Goal: Task Accomplishment & Management: Manage account settings

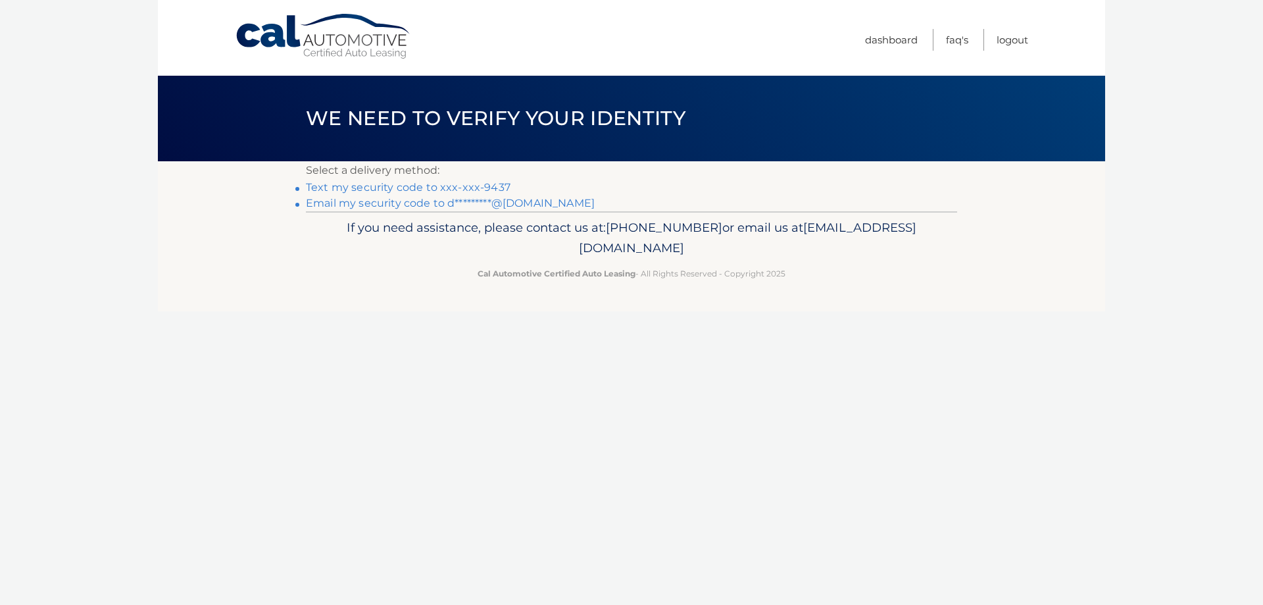
click at [477, 187] on link "Text my security code to xxx-xxx-9437" at bounding box center [408, 187] width 205 height 12
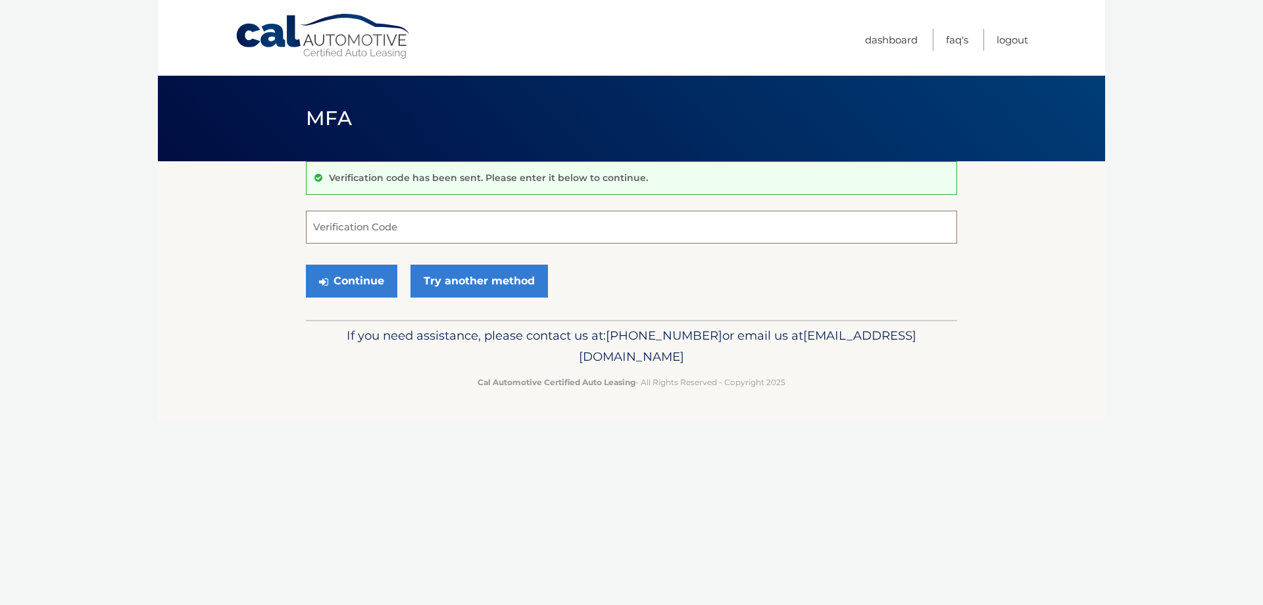
click at [382, 228] on input "Verification Code" at bounding box center [631, 227] width 651 height 33
type input "500248"
click at [306, 264] on button "Continue" at bounding box center [351, 280] width 91 height 33
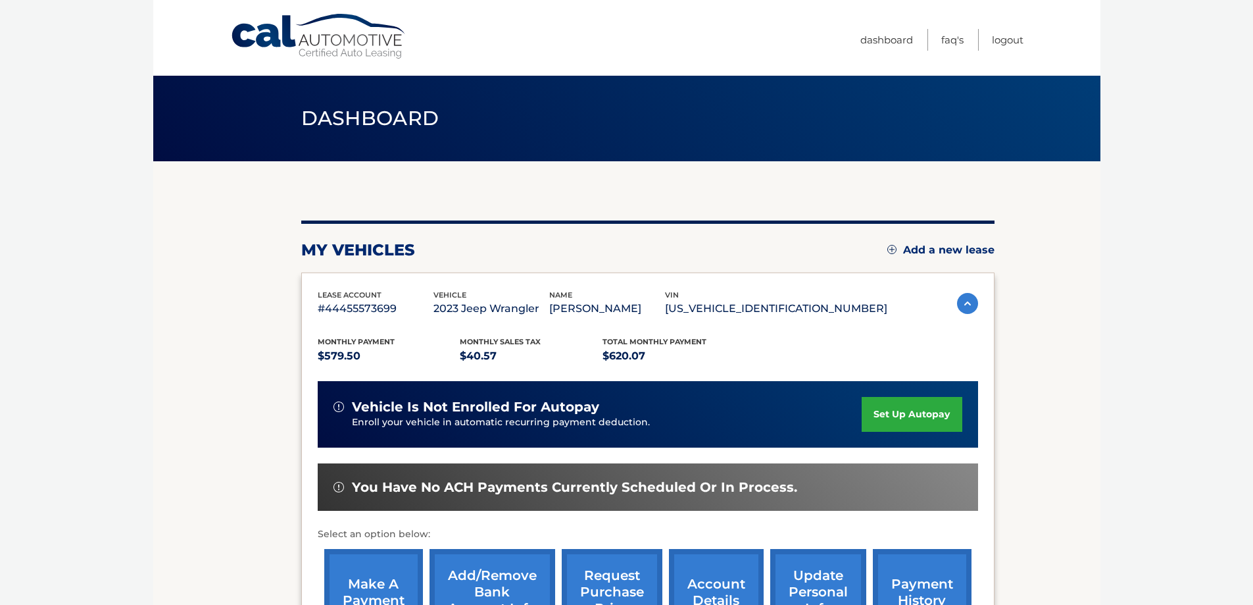
scroll to position [66, 0]
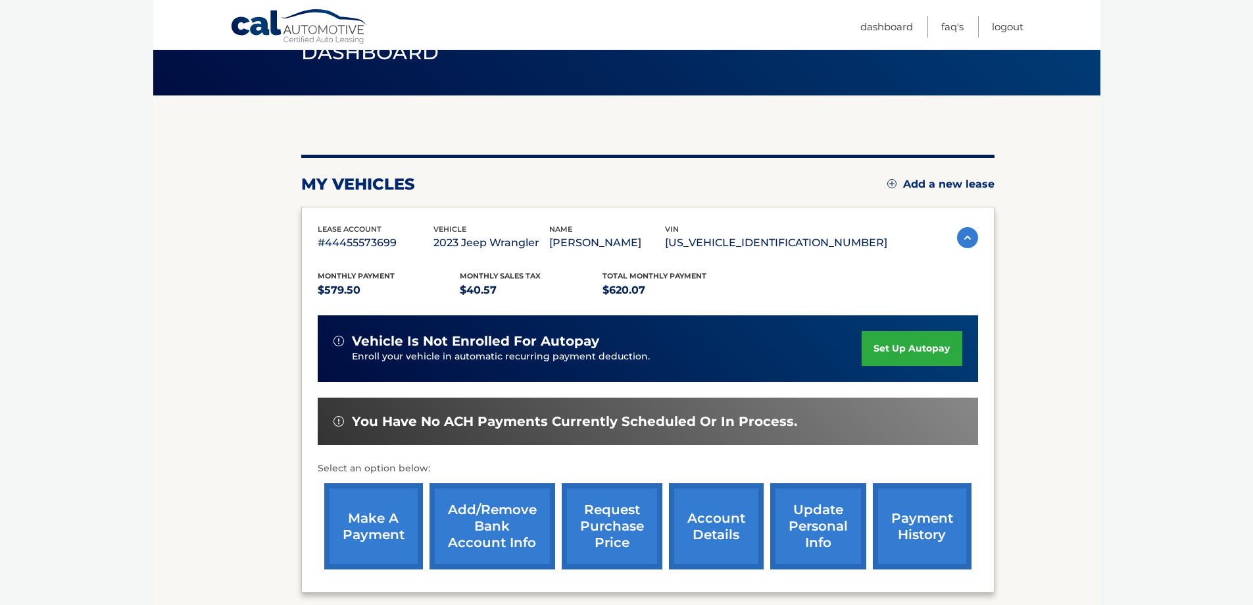
click at [1066, 205] on section "my vehicles Add a new lease lease account #44455573699 vehicle 2023 Jeep Wrangl…" at bounding box center [626, 363] width 947 height 536
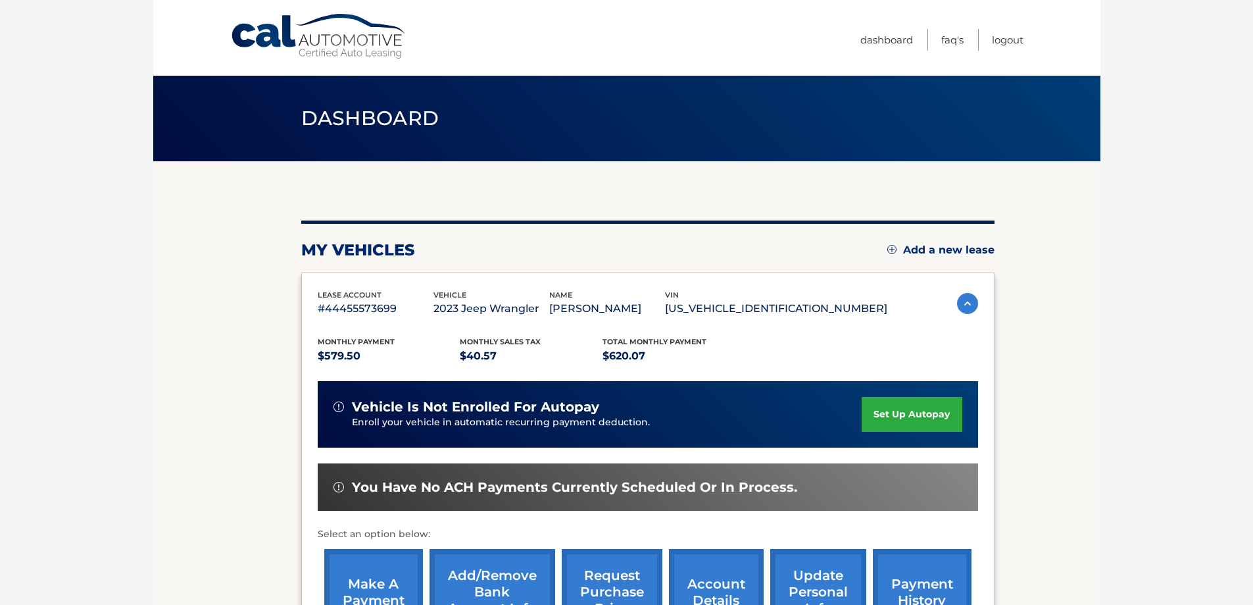
click at [410, 130] on span "Dashboard" at bounding box center [370, 118] width 138 height 24
click at [966, 305] on img at bounding box center [967, 303] width 21 height 21
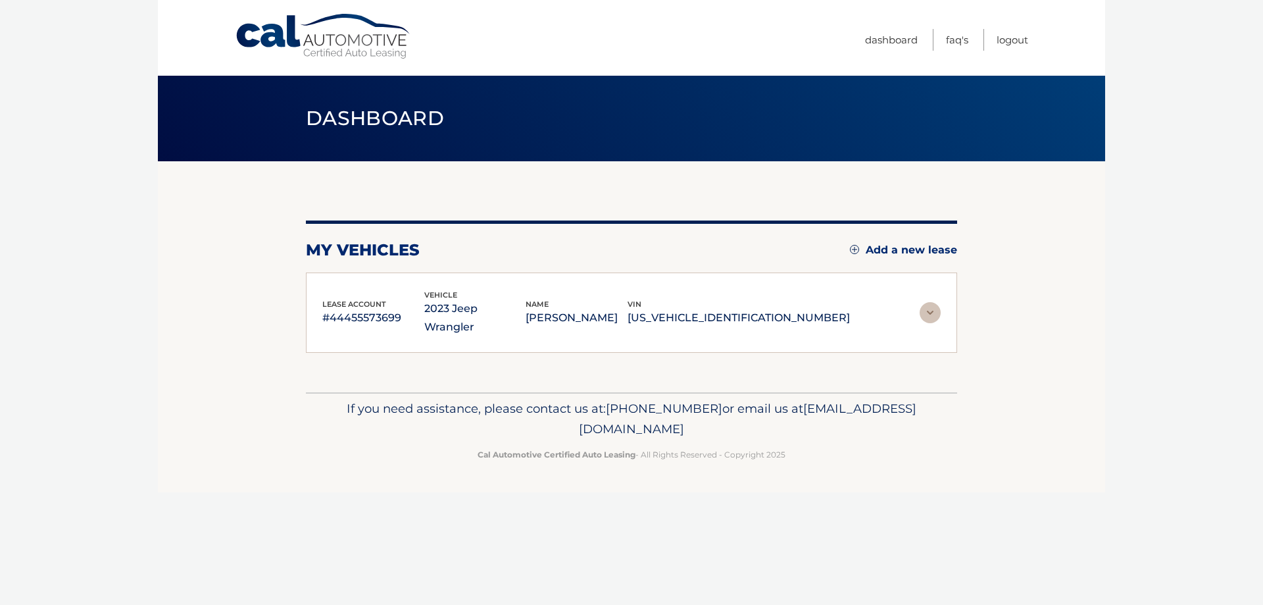
click at [928, 305] on img at bounding box center [930, 312] width 21 height 21
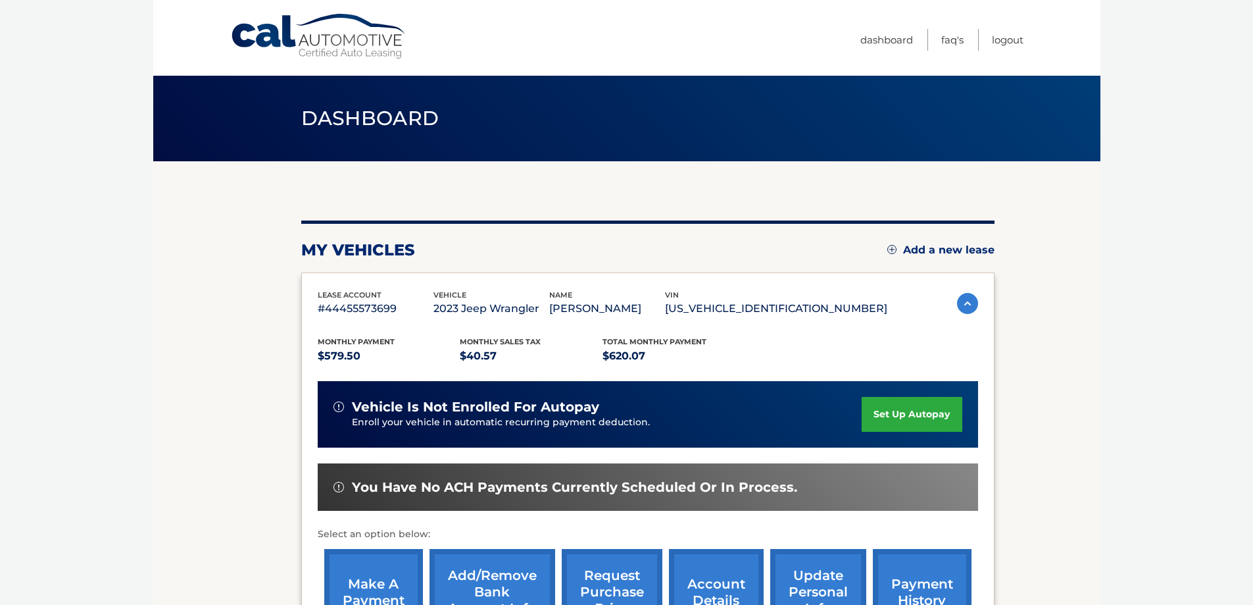
click at [362, 109] on span "Dashboard" at bounding box center [370, 118] width 138 height 24
click at [405, 260] on div "my vehicles Add a new lease lease account #44455573699 vehicle 2023 Jeep Wrangl…" at bounding box center [647, 438] width 693 height 437
click at [893, 44] on link "Dashboard" at bounding box center [886, 40] width 53 height 22
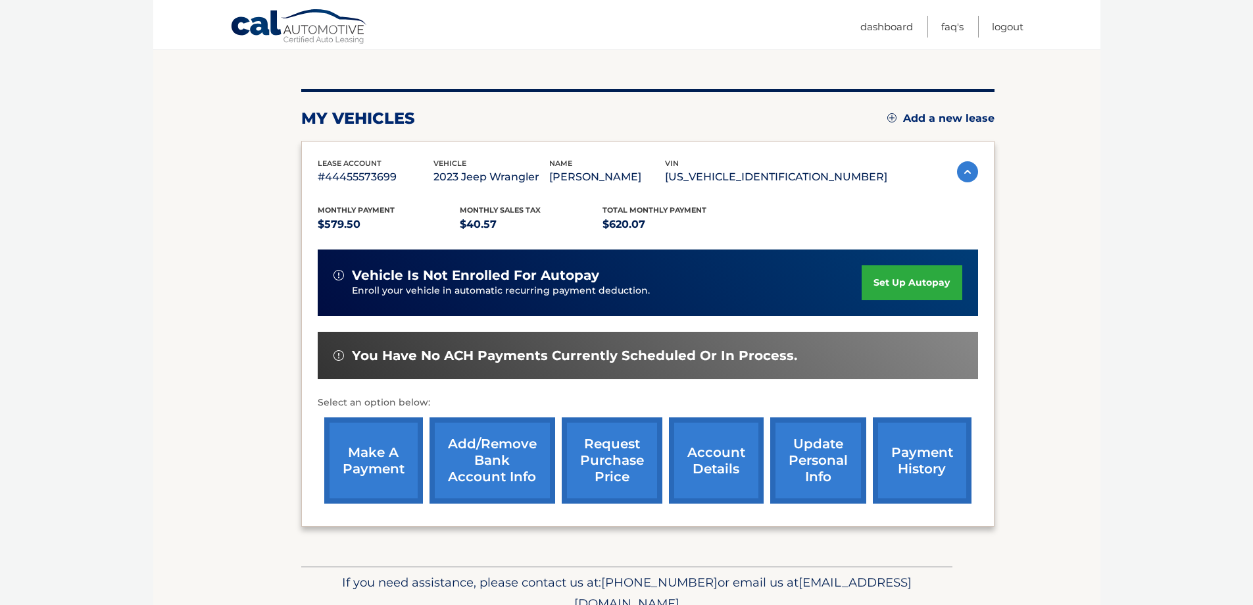
click at [603, 220] on p "$620.07" at bounding box center [674, 224] width 143 height 18
click at [744, 463] on link "account details" at bounding box center [716, 460] width 95 height 86
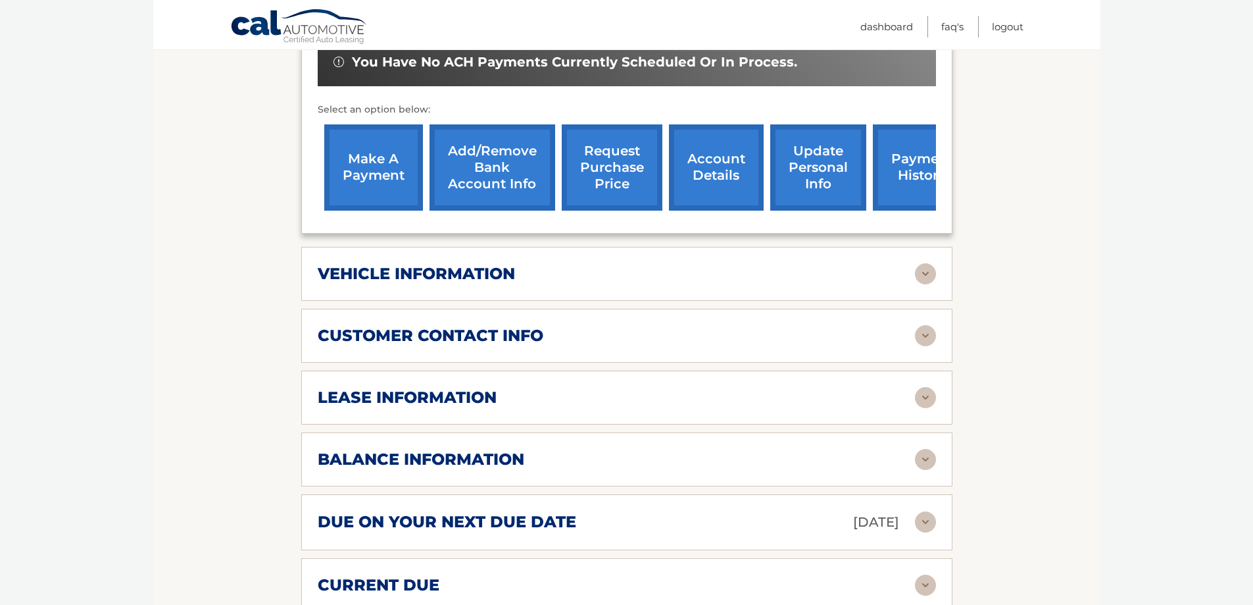
scroll to position [526, 0]
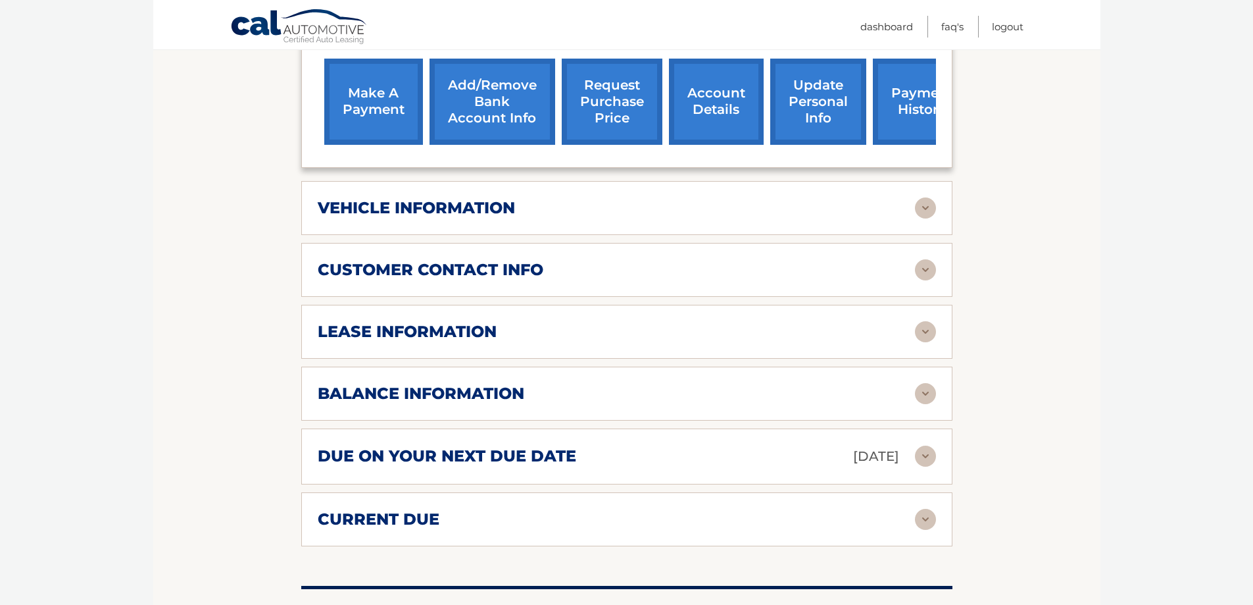
click at [924, 321] on img at bounding box center [925, 331] width 21 height 21
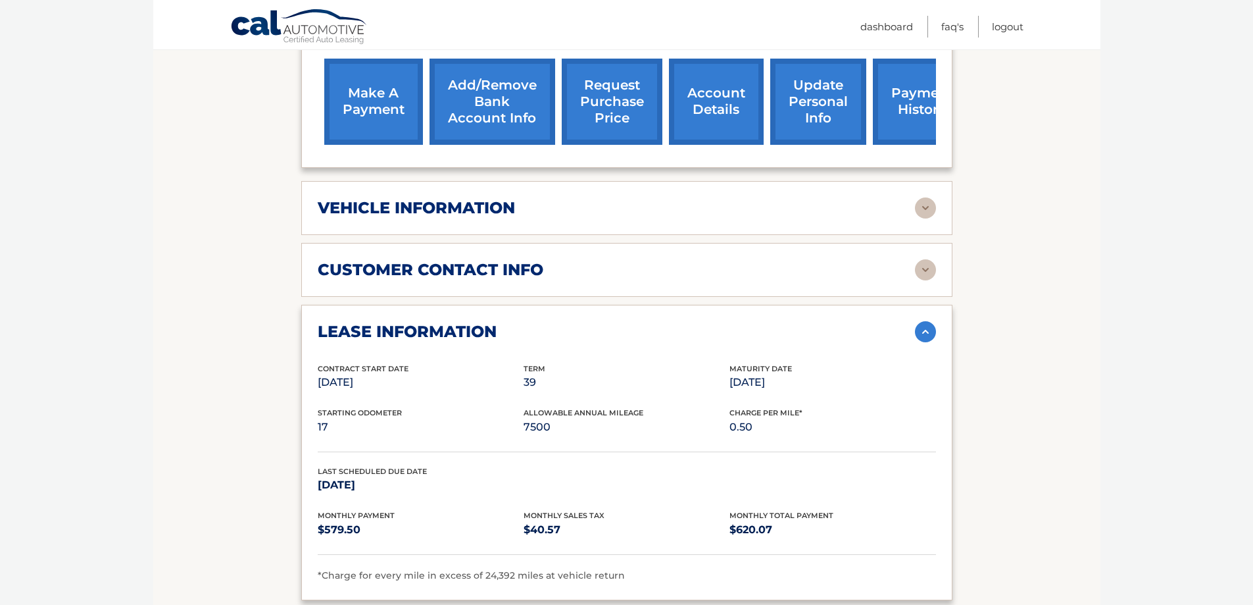
click at [930, 259] on img at bounding box center [925, 269] width 21 height 21
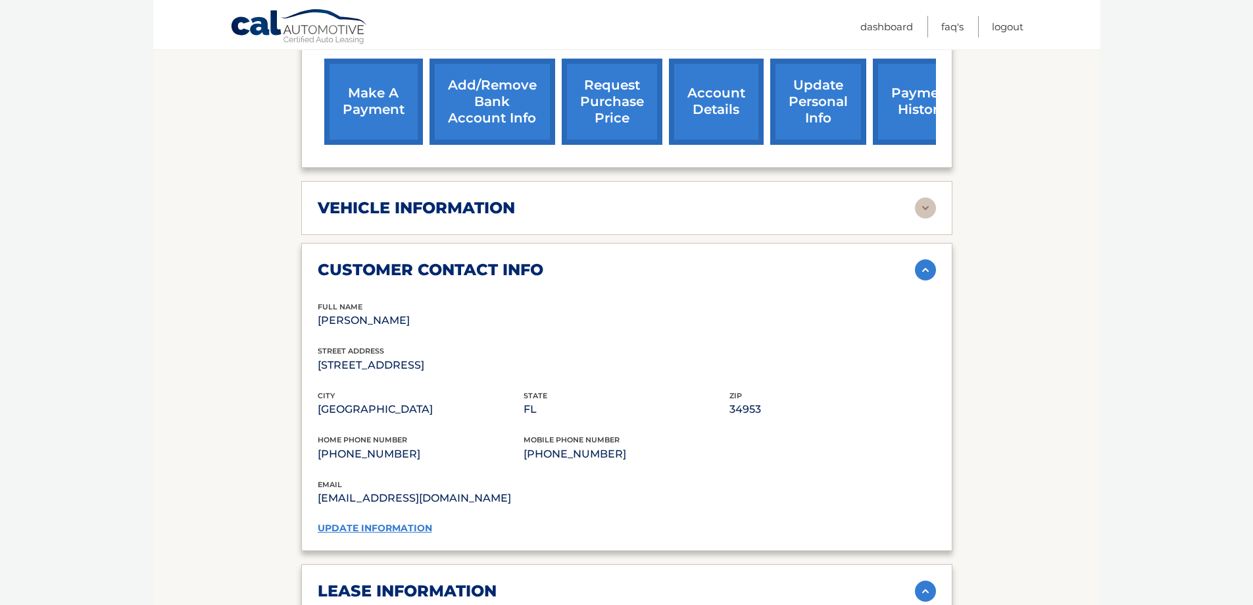
click at [920, 197] on img at bounding box center [925, 207] width 21 height 21
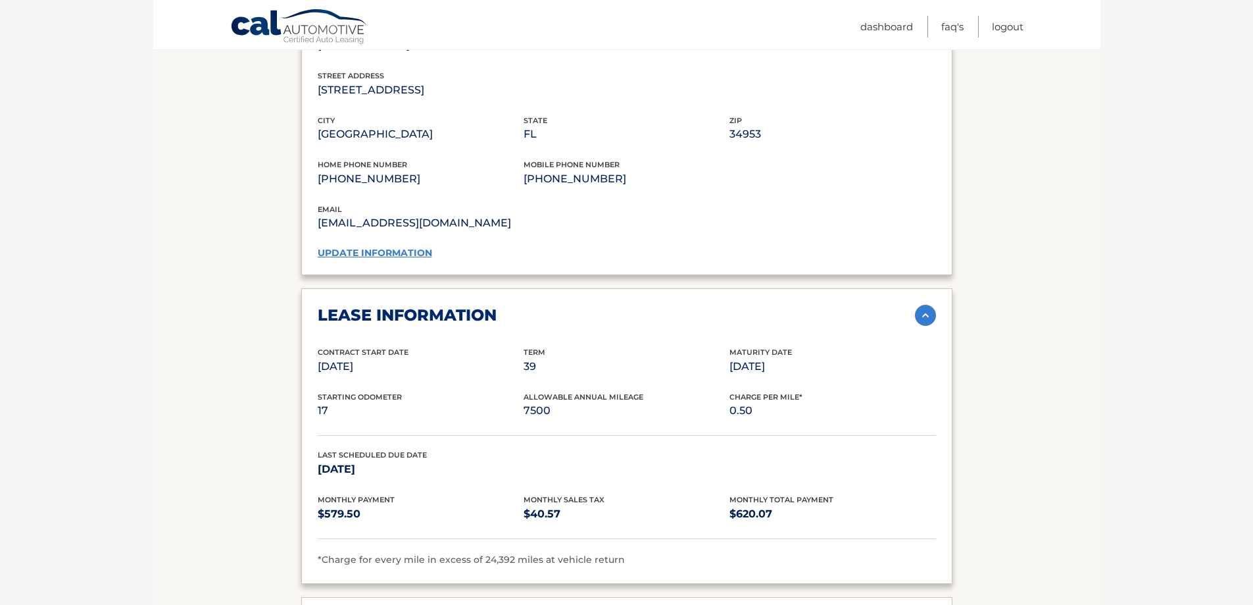
scroll to position [1184, 0]
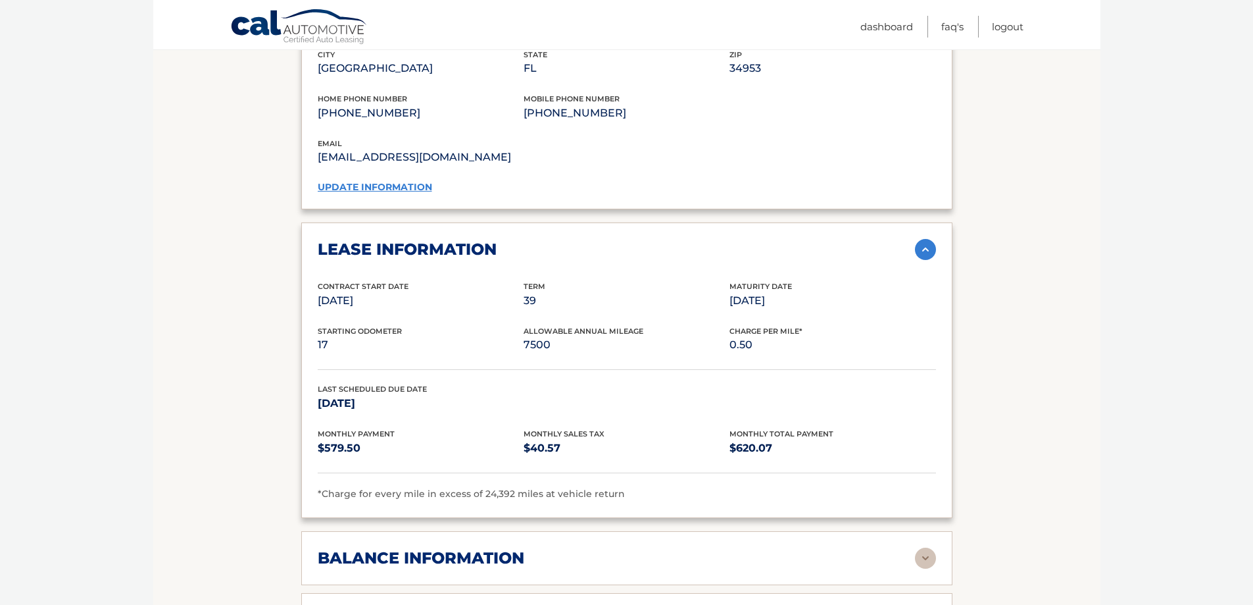
click at [401, 181] on link "update information" at bounding box center [375, 187] width 114 height 12
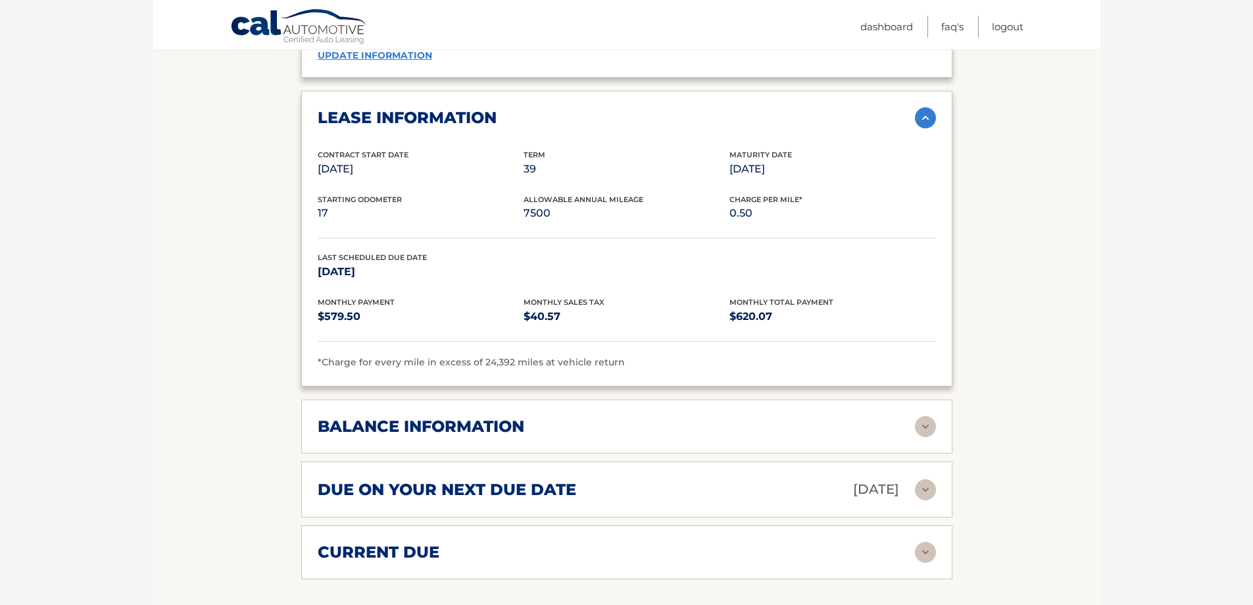
click at [925, 416] on img at bounding box center [925, 426] width 21 height 21
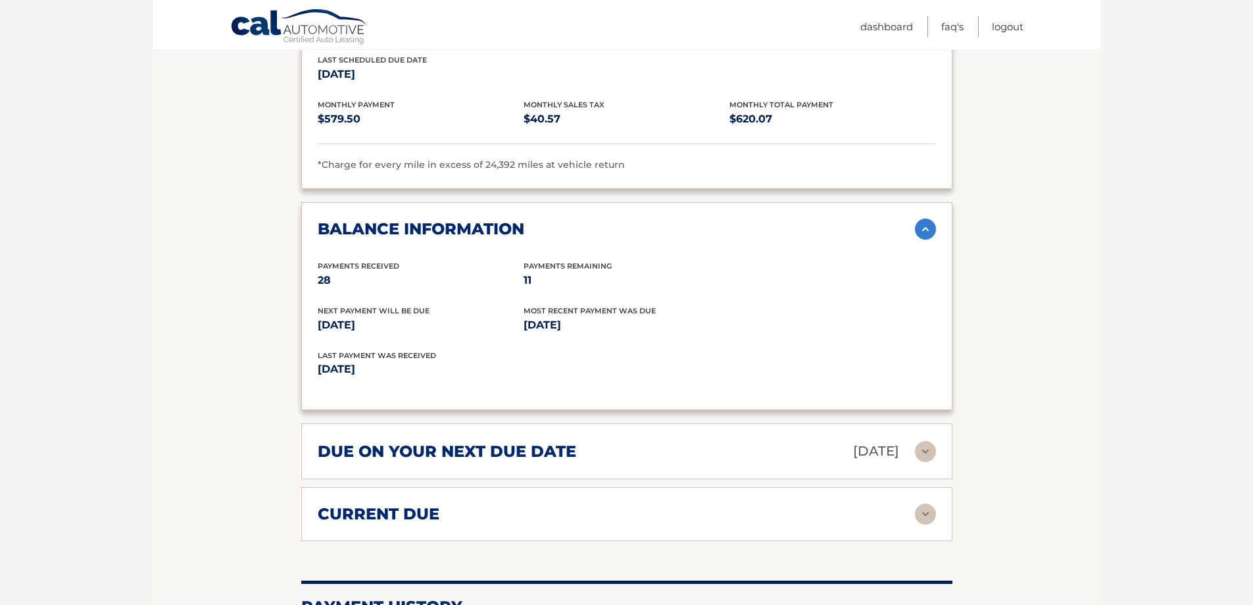
scroll to position [1579, 0]
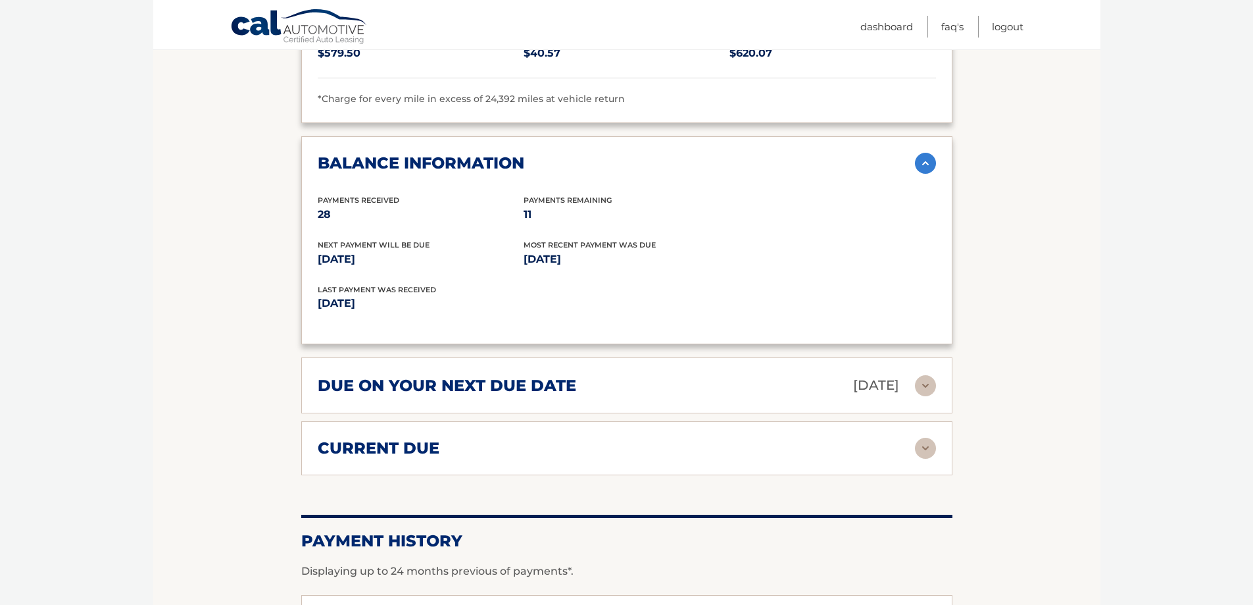
click at [929, 437] on img at bounding box center [925, 447] width 21 height 21
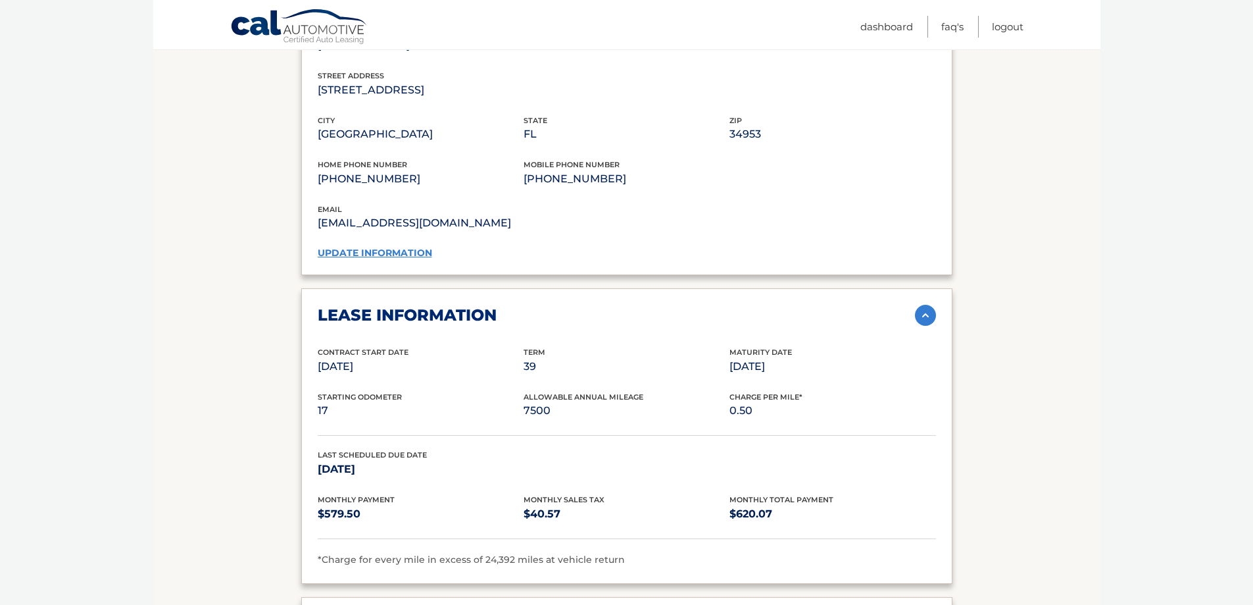
scroll to position [1184, 0]
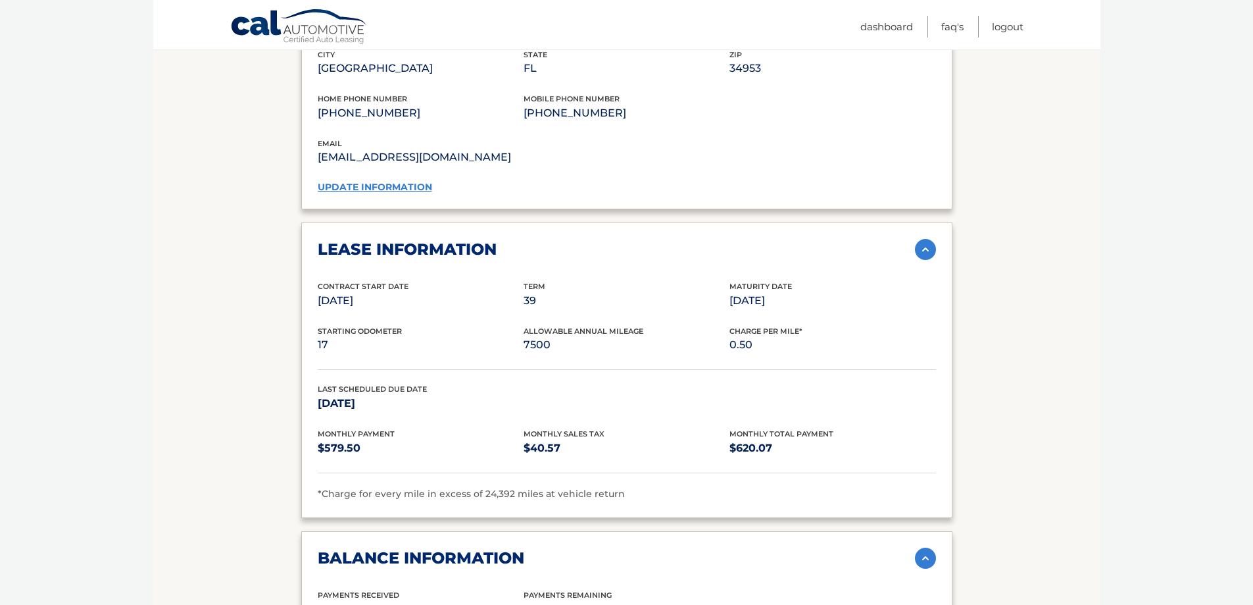
click at [396, 181] on link "update information" at bounding box center [375, 187] width 114 height 12
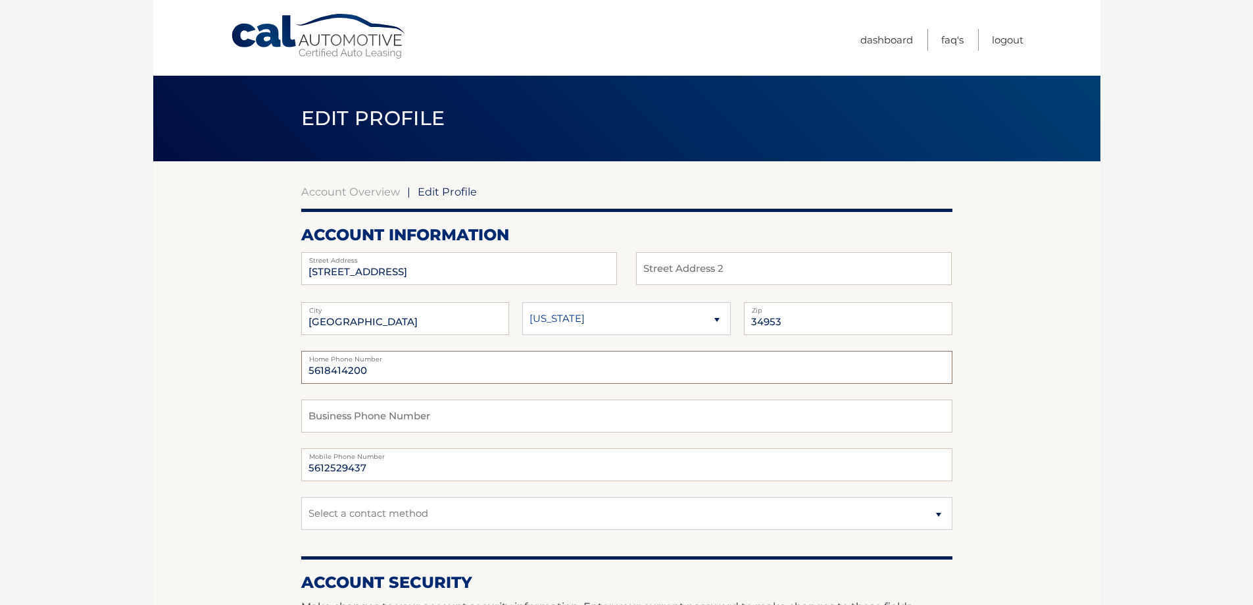
drag, startPoint x: 395, startPoint y: 368, endPoint x: 323, endPoint y: 370, distance: 72.4
click at [323, 370] on input "5618414200" at bounding box center [626, 367] width 651 height 33
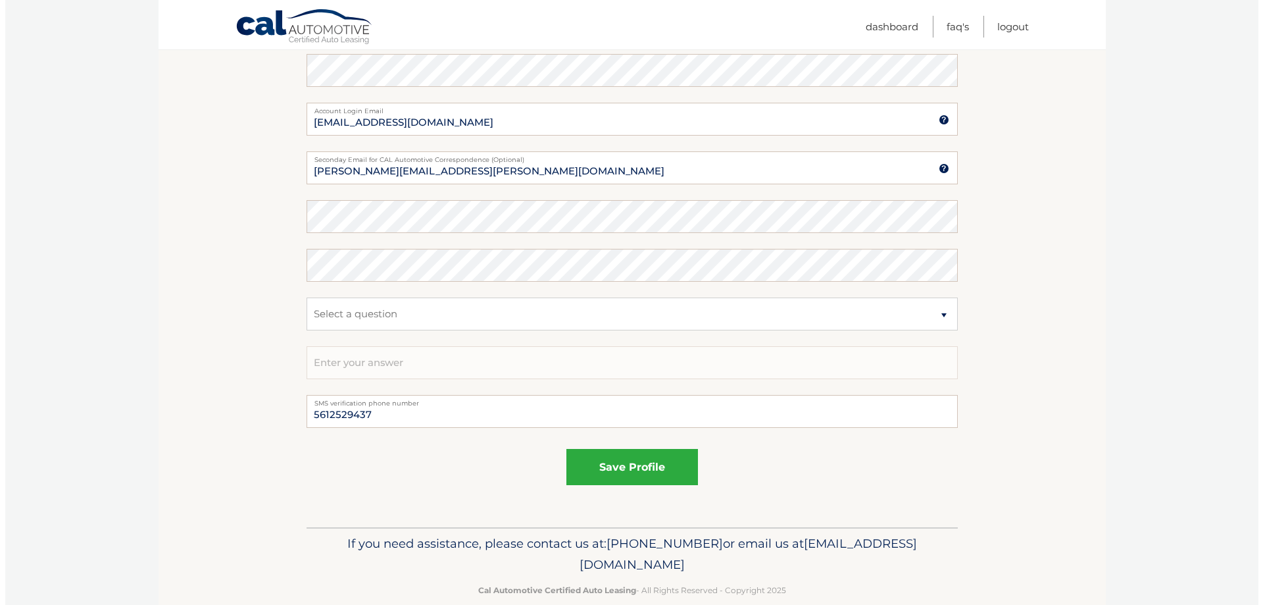
scroll to position [614, 0]
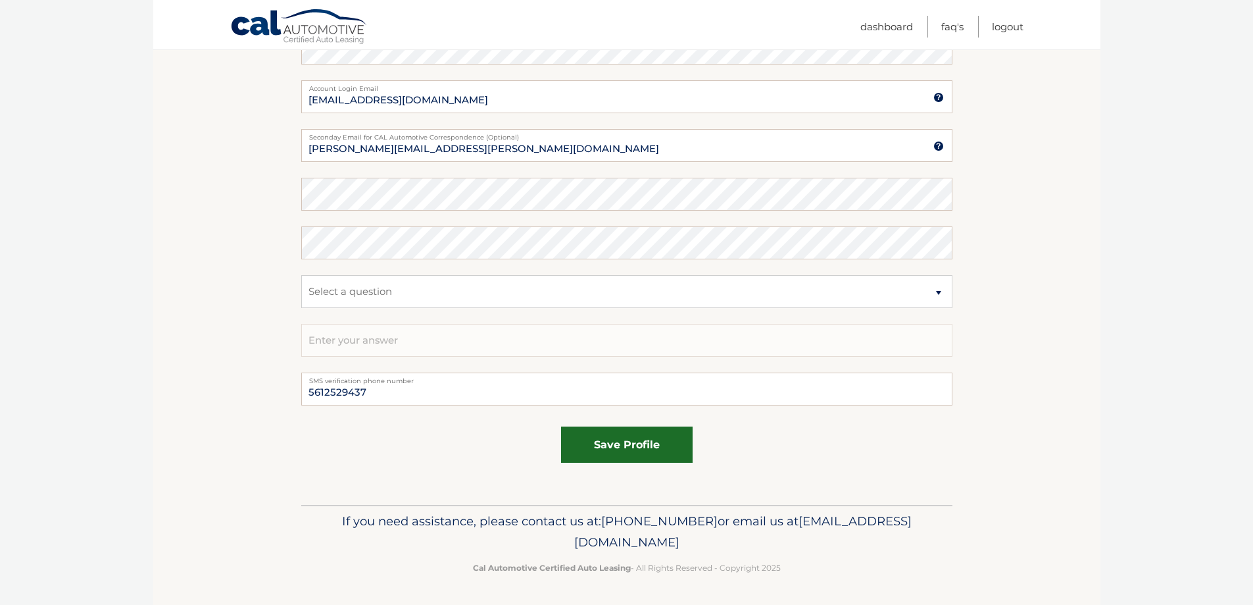
type input "5612529437"
click at [661, 436] on button "save profile" at bounding box center [627, 444] width 132 height 36
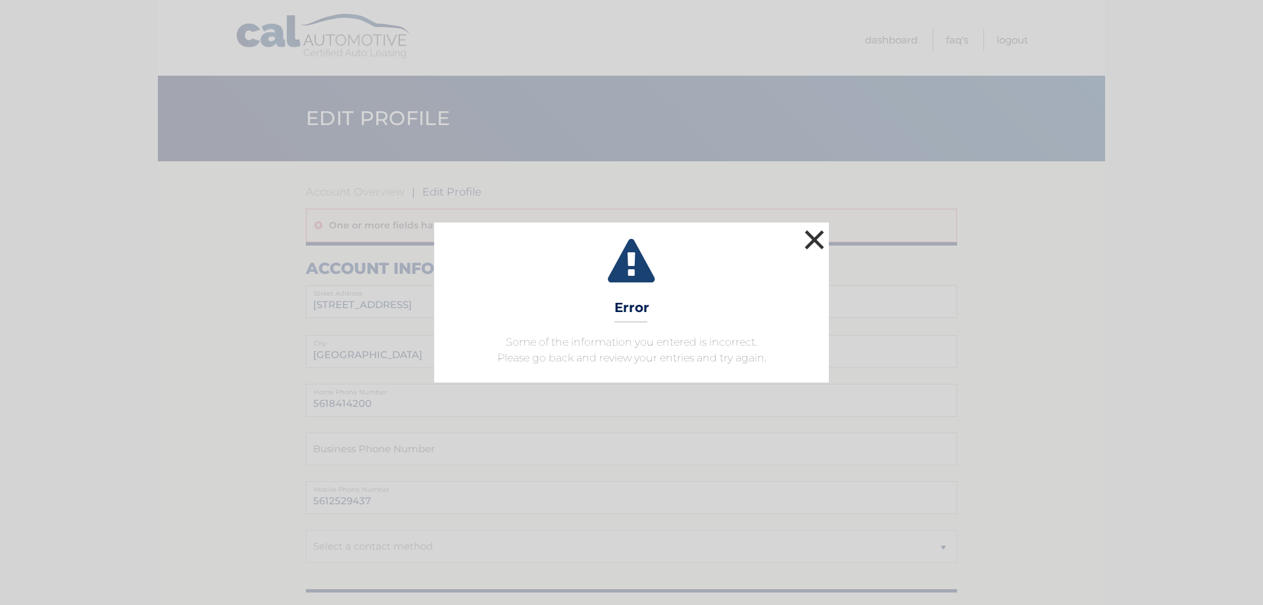
click at [814, 237] on button "×" at bounding box center [814, 239] width 26 height 26
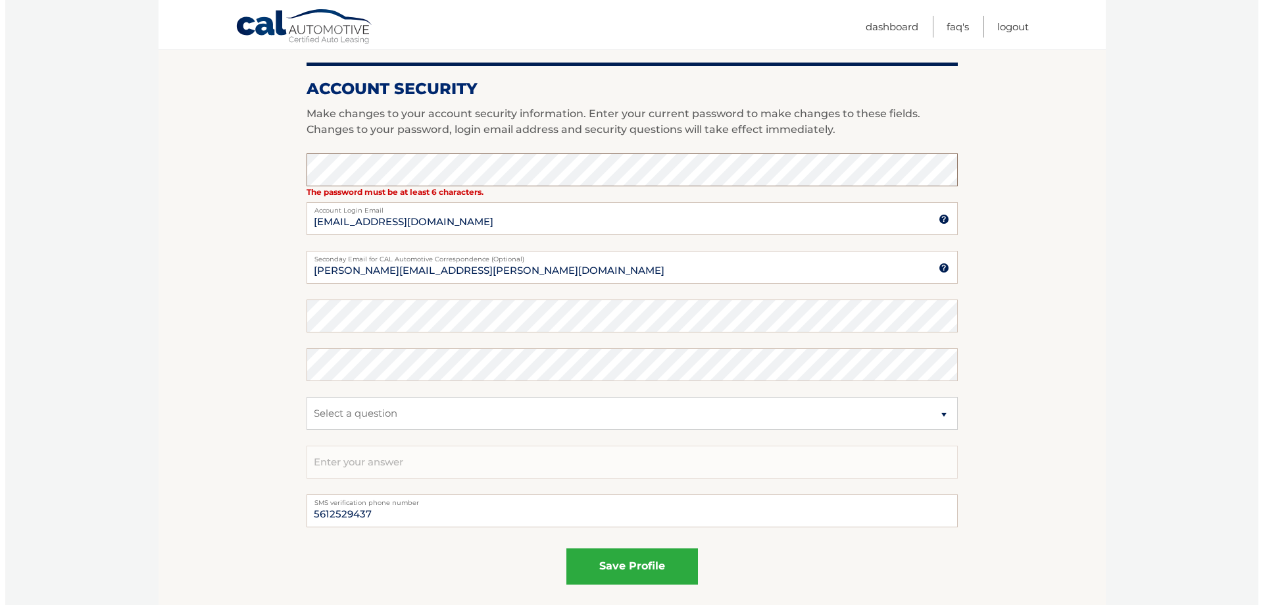
scroll to position [592, 0]
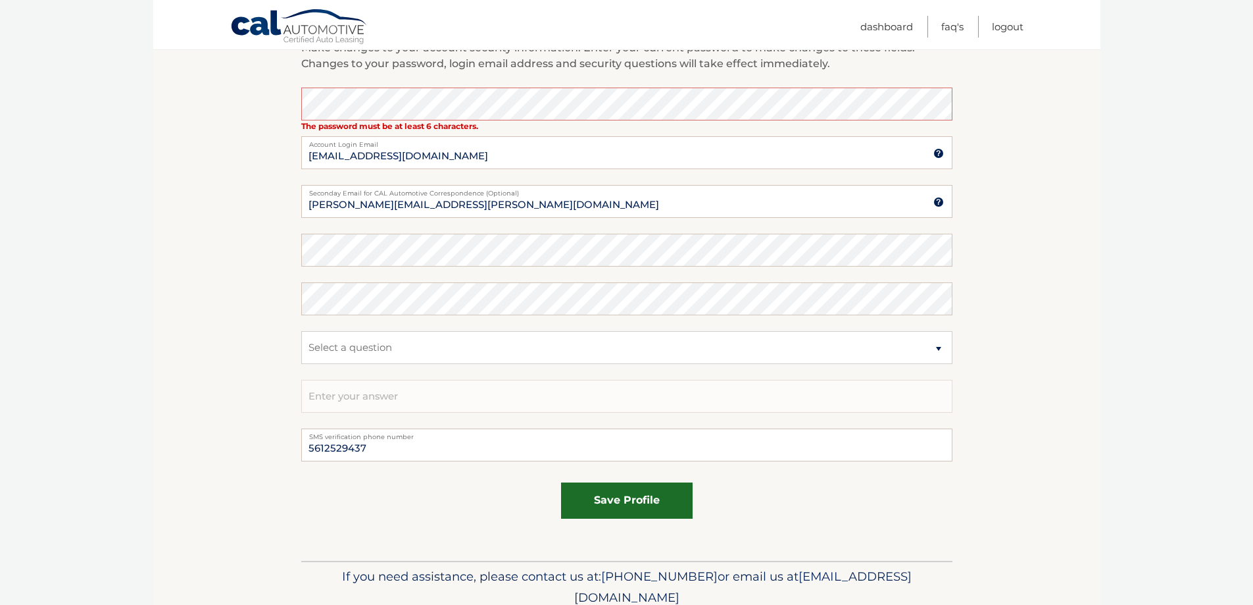
click at [641, 497] on button "save profile" at bounding box center [627, 500] width 132 height 36
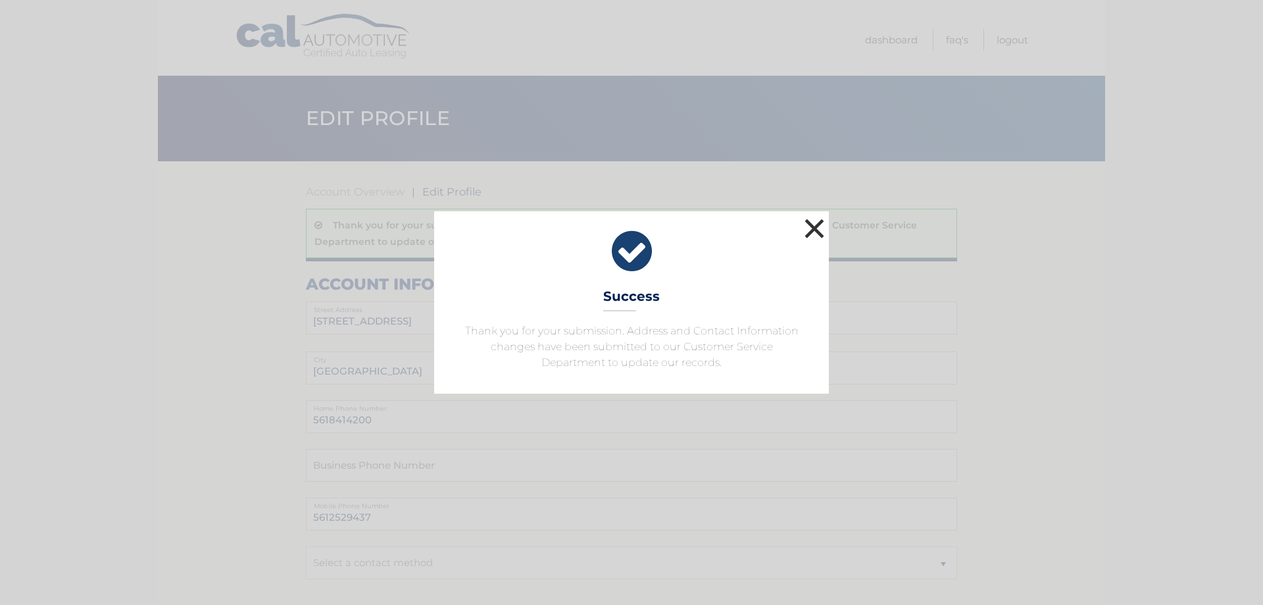
click at [821, 228] on button "×" at bounding box center [814, 228] width 26 height 26
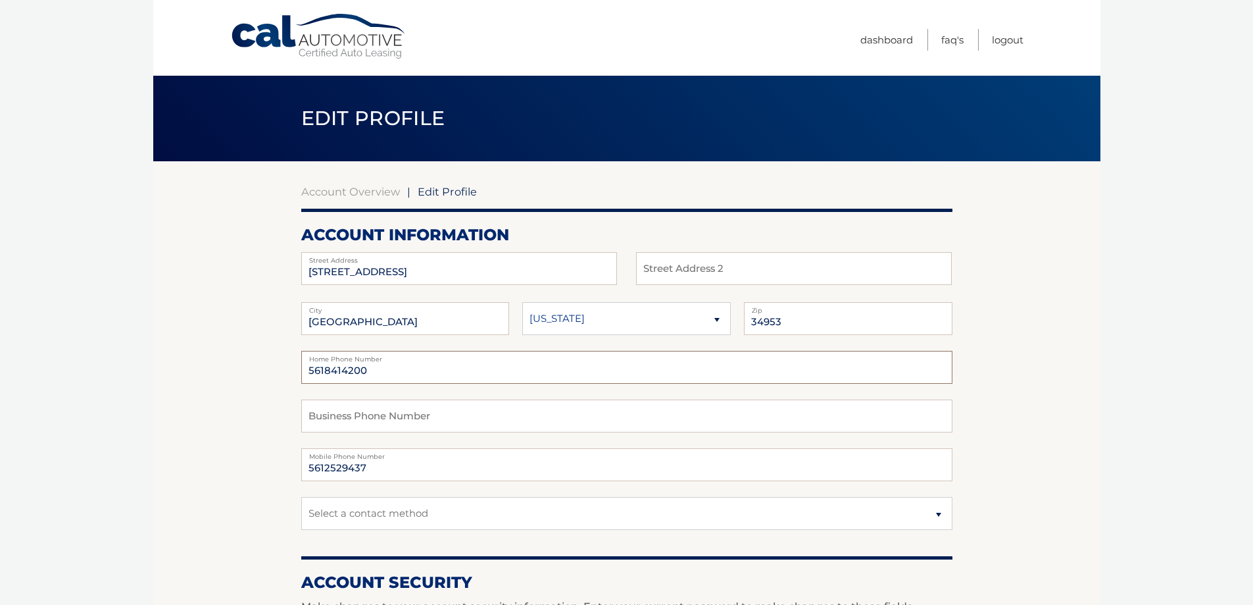
drag, startPoint x: 378, startPoint y: 372, endPoint x: 325, endPoint y: 365, distance: 53.7
click at [325, 365] on input "5618414200" at bounding box center [626, 367] width 651 height 33
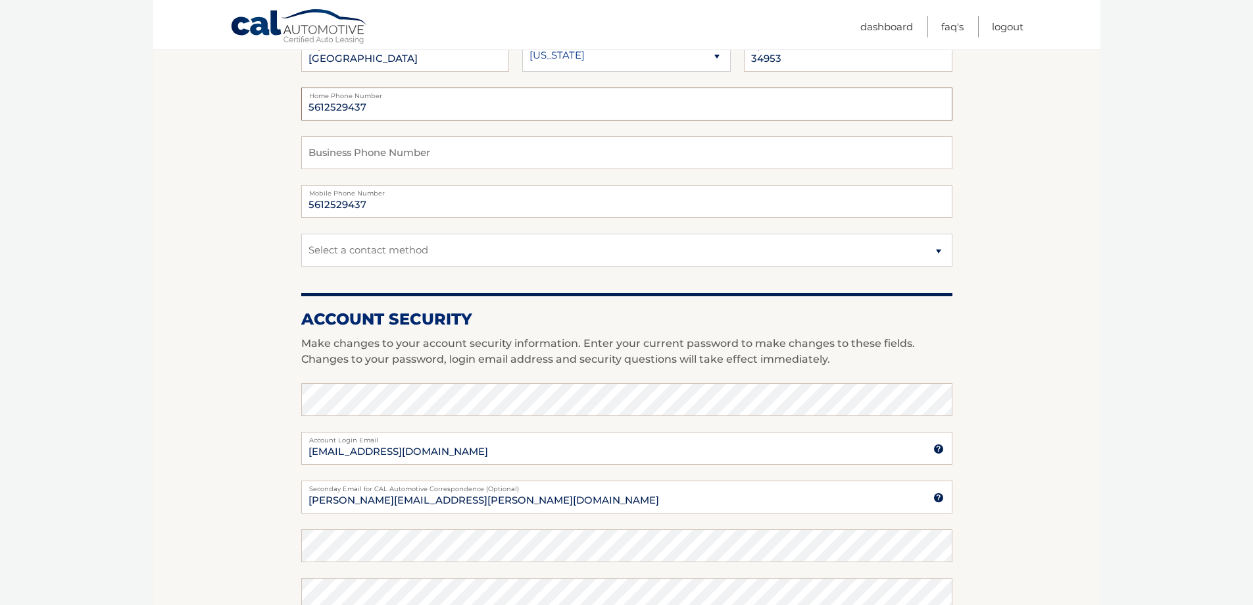
scroll to position [329, 0]
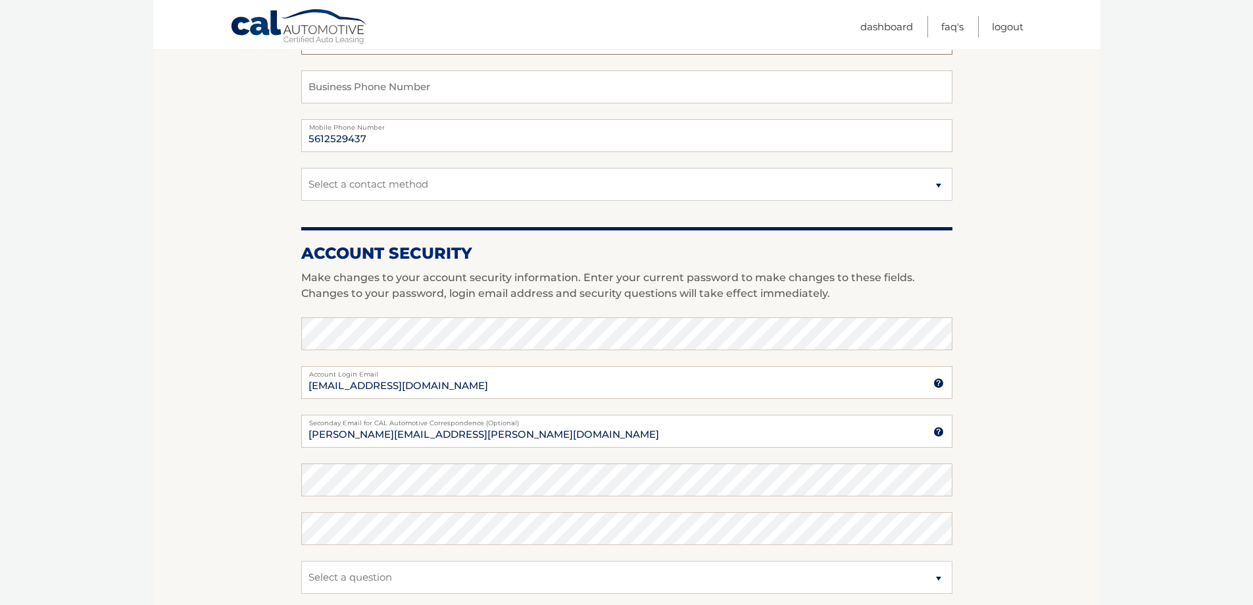
type input "5612529437"
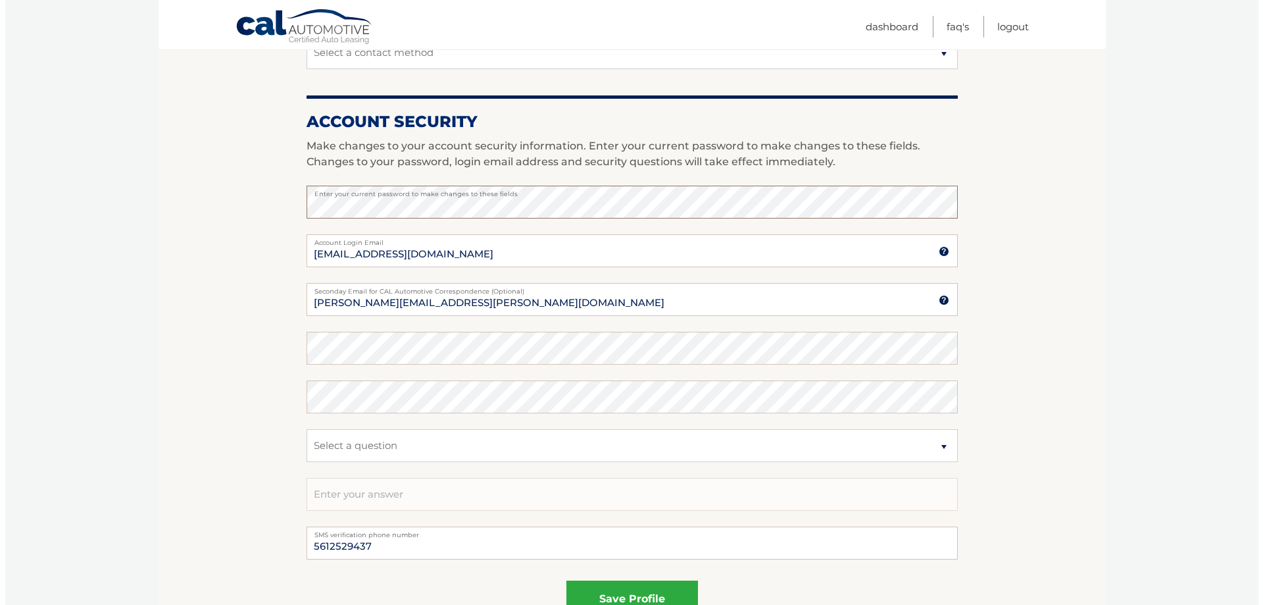
scroll to position [614, 0]
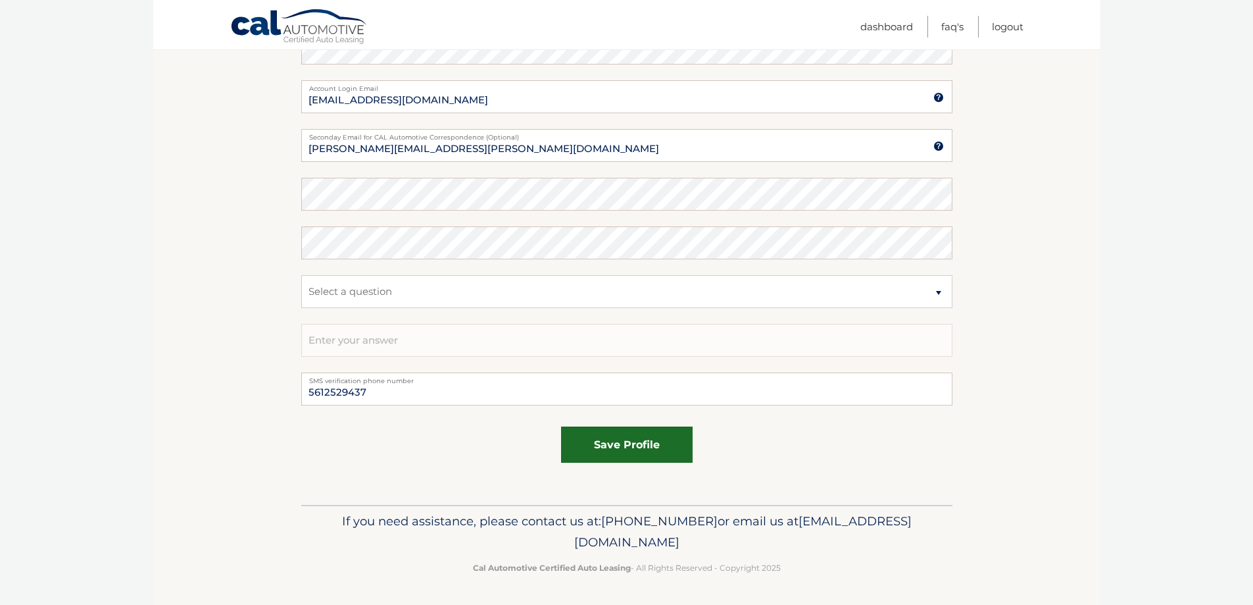
click at [650, 437] on button "save profile" at bounding box center [627, 444] width 132 height 36
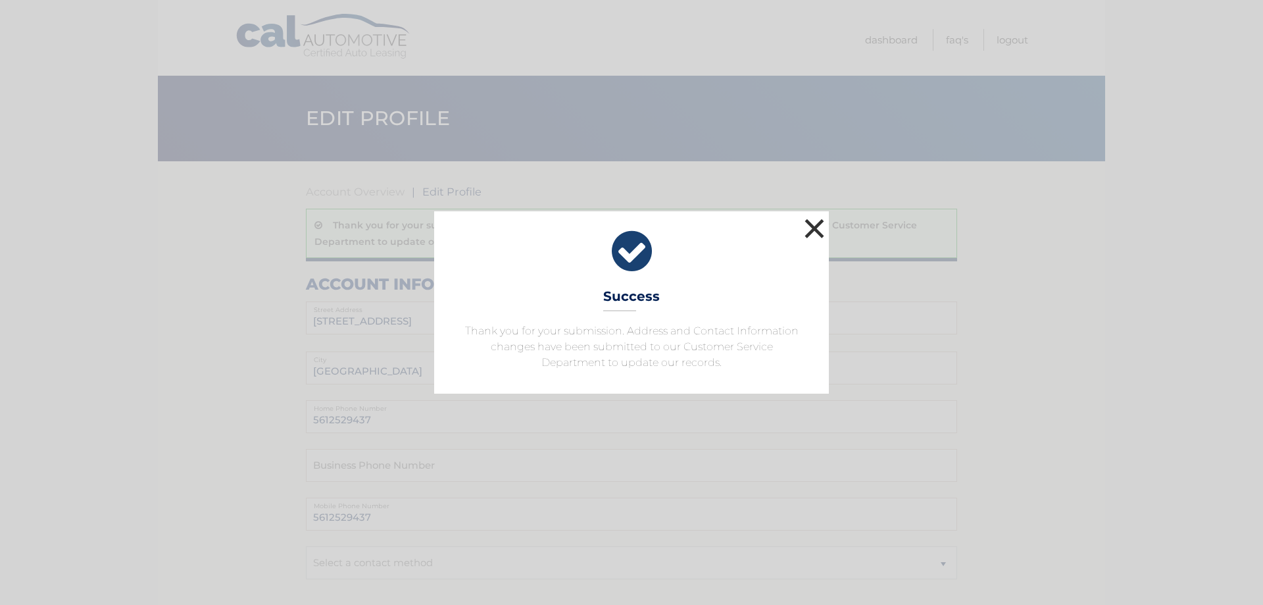
click at [814, 228] on button "×" at bounding box center [814, 228] width 26 height 26
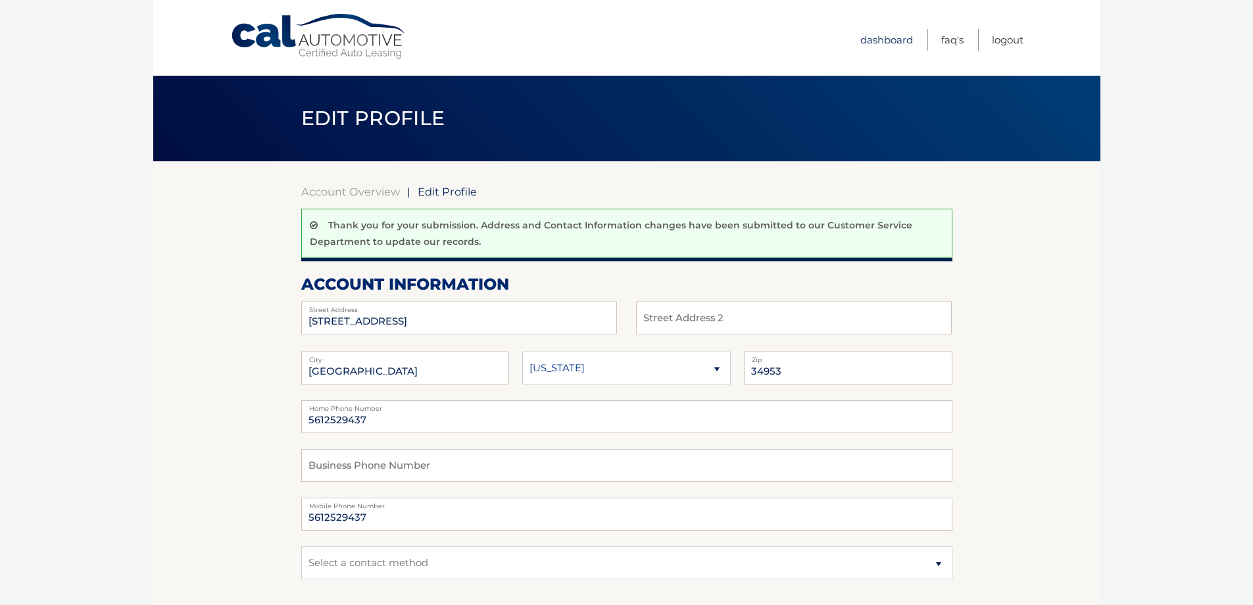
click at [886, 36] on link "Dashboard" at bounding box center [886, 40] width 53 height 22
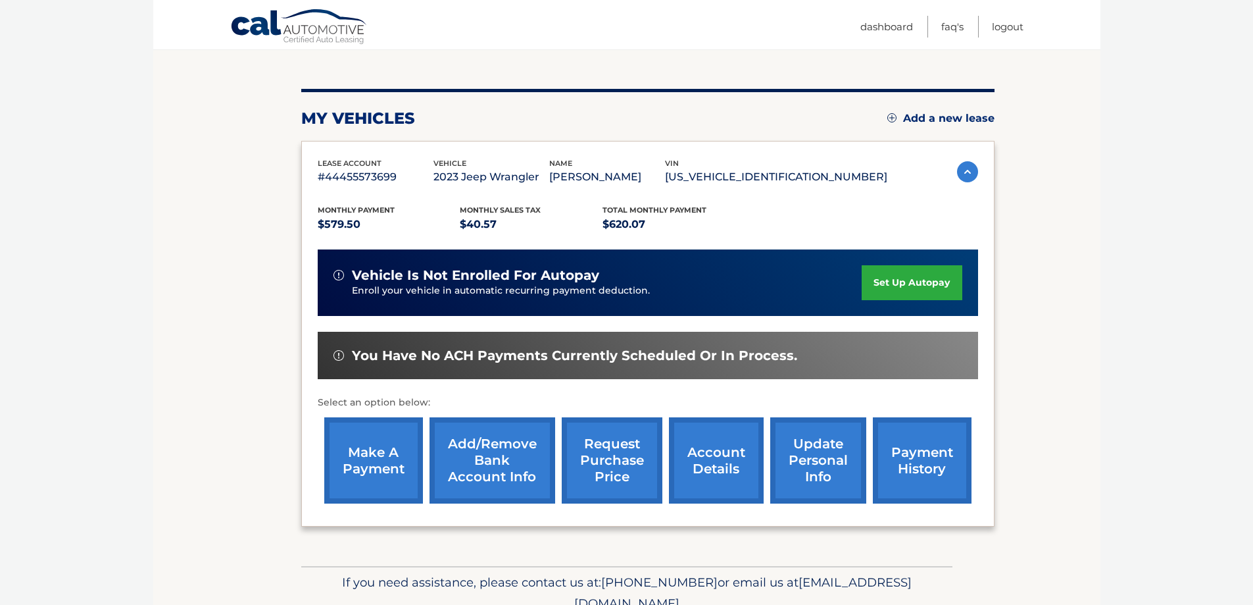
scroll to position [193, 0]
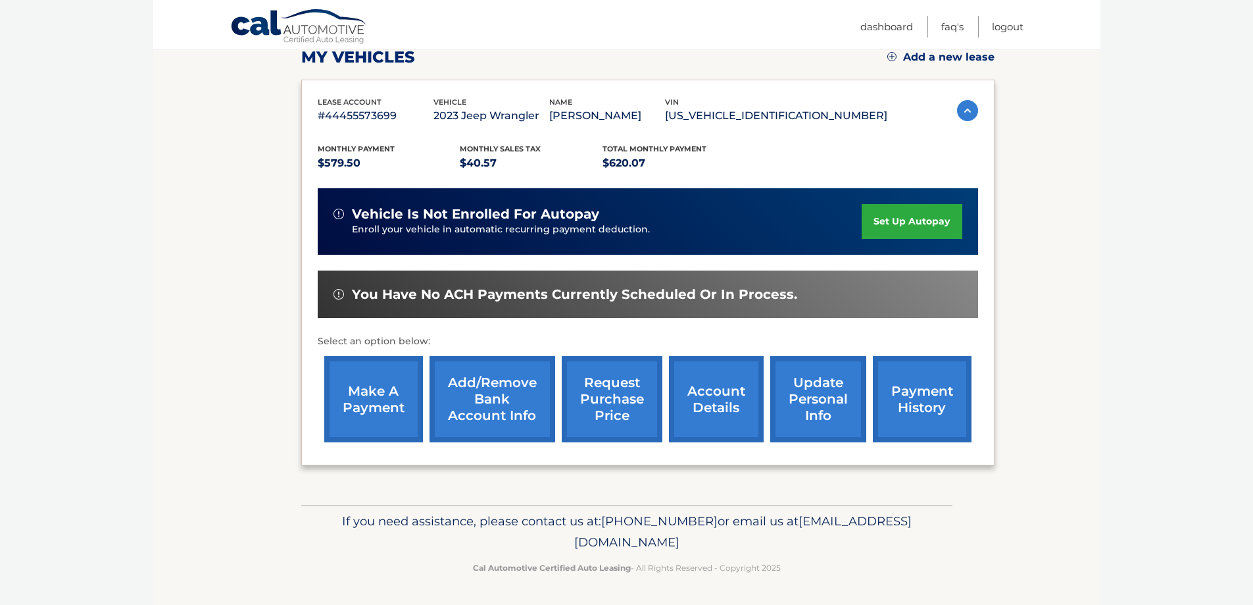
click at [712, 398] on link "account details" at bounding box center [716, 399] width 95 height 86
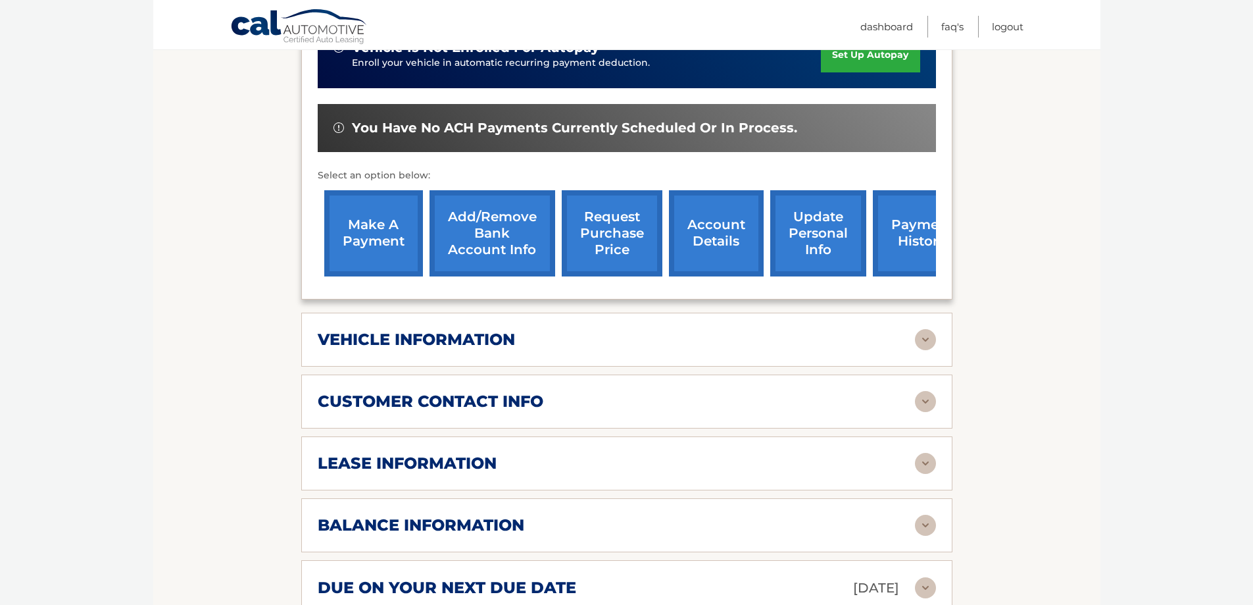
scroll to position [460, 0]
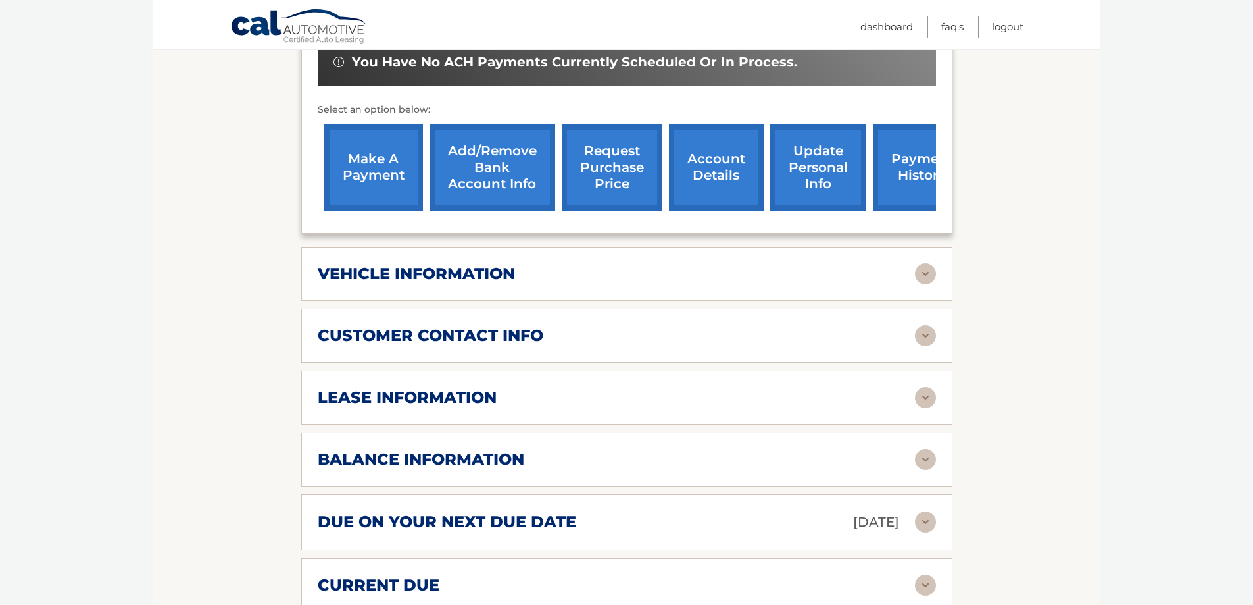
click at [932, 449] on img at bounding box center [925, 459] width 21 height 21
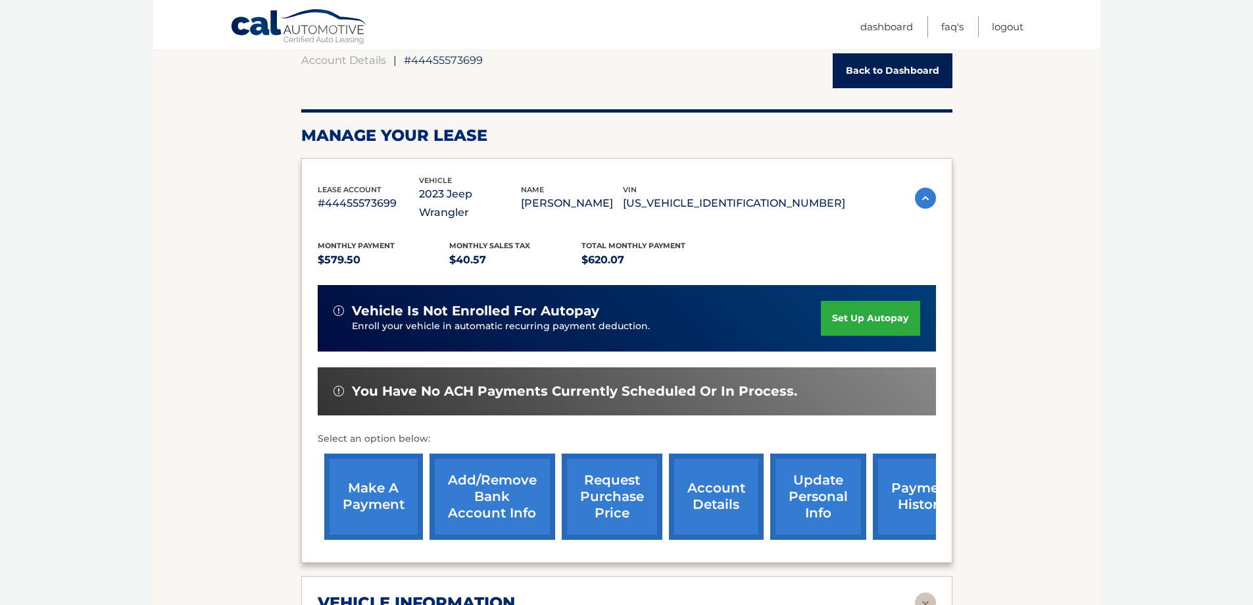
scroll to position [0, 0]
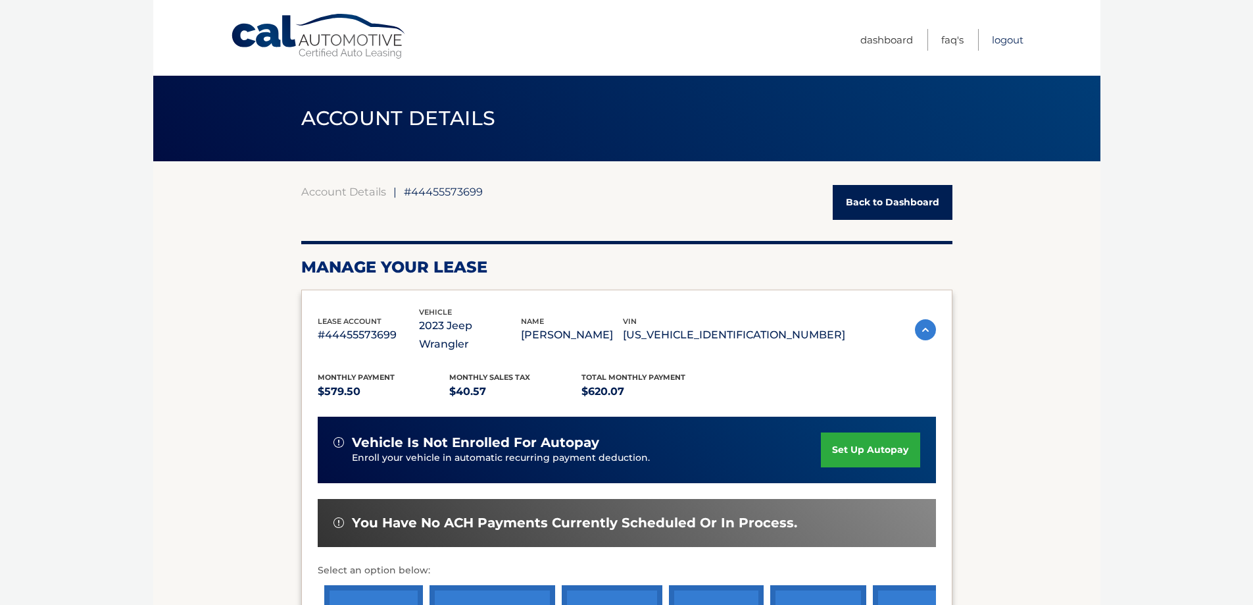
click at [1001, 39] on link "Logout" at bounding box center [1008, 40] width 32 height 22
